Goal: Task Accomplishment & Management: Use online tool/utility

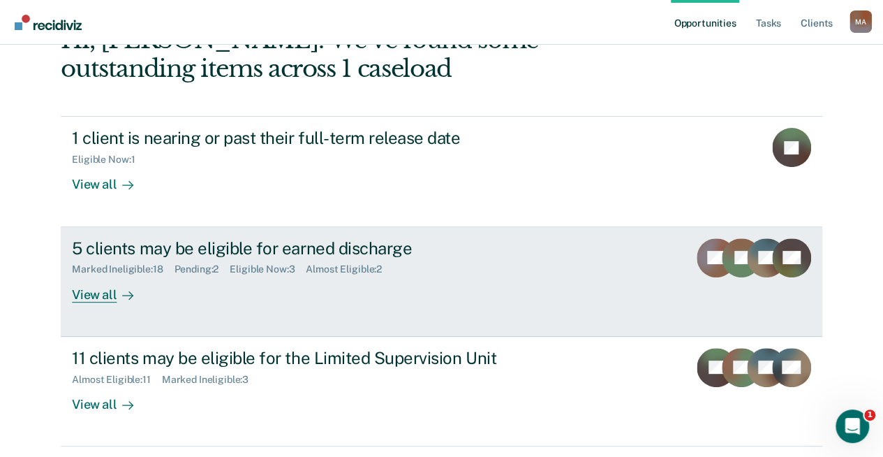
scroll to position [209, 0]
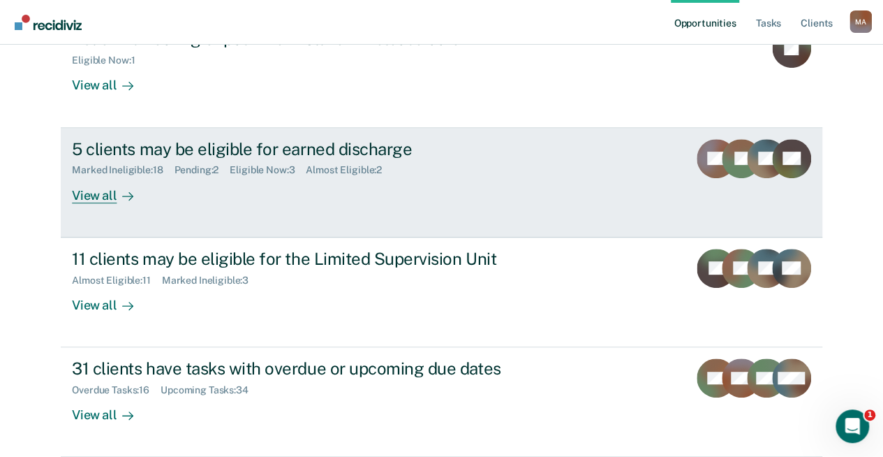
click at [108, 190] on div "View all" at bounding box center [111, 189] width 78 height 27
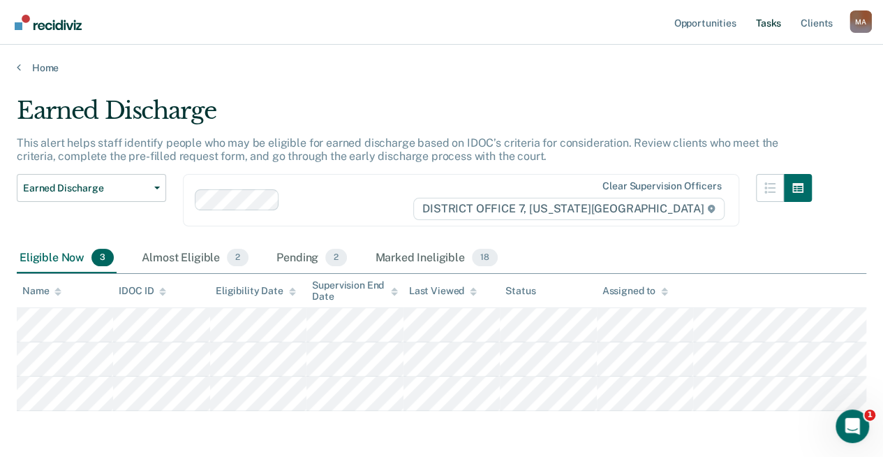
click at [768, 20] on link "Tasks" at bounding box center [768, 22] width 31 height 45
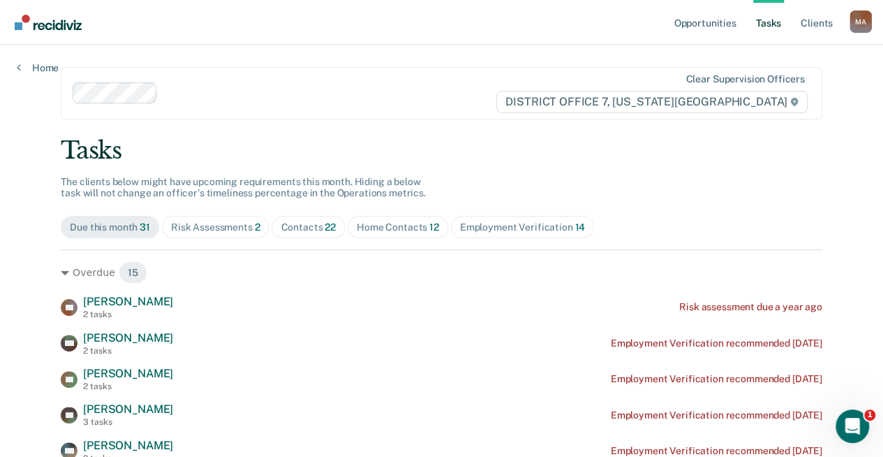
click at [392, 226] on div "Home Contacts 12" at bounding box center [398, 227] width 82 height 12
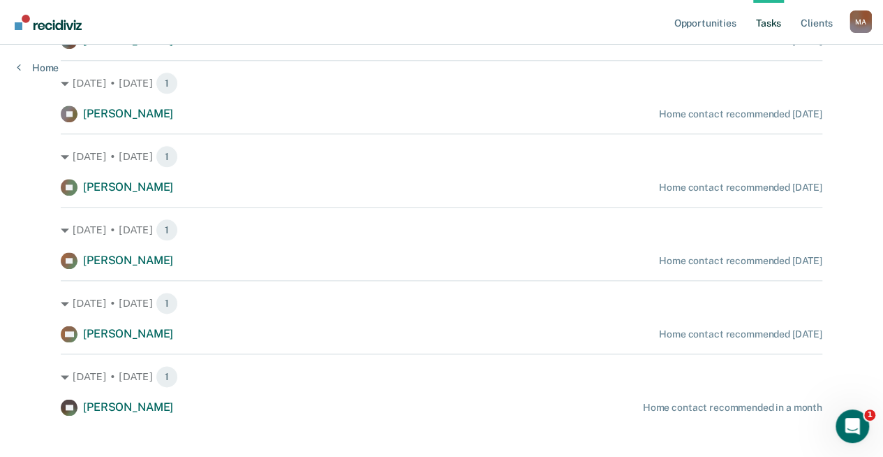
scroll to position [716, 0]
